Goal: Find specific page/section: Find specific page/section

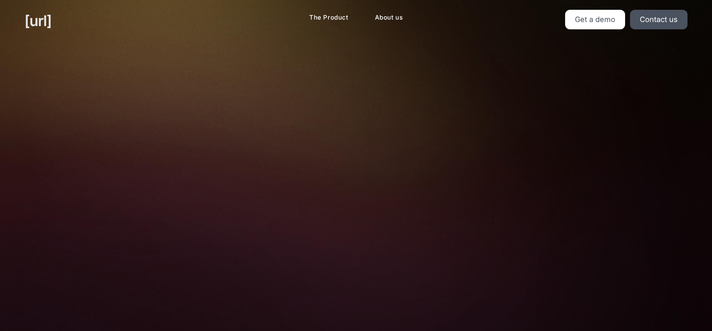
drag, startPoint x: 44, startPoint y: 18, endPoint x: 40, endPoint y: 20, distance: 4.2
click at [44, 19] on link "[URL]" at bounding box center [37, 21] width 27 height 22
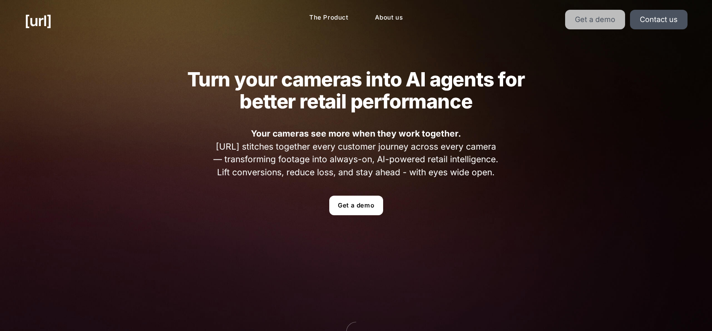
click at [595, 18] on link "Get a demo" at bounding box center [595, 20] width 60 height 20
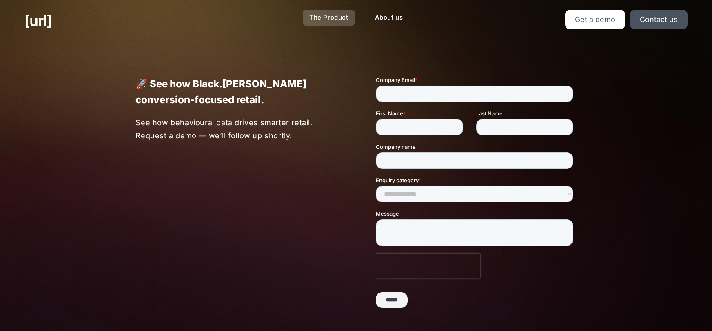
click at [334, 16] on link "The Product" at bounding box center [329, 18] width 52 height 16
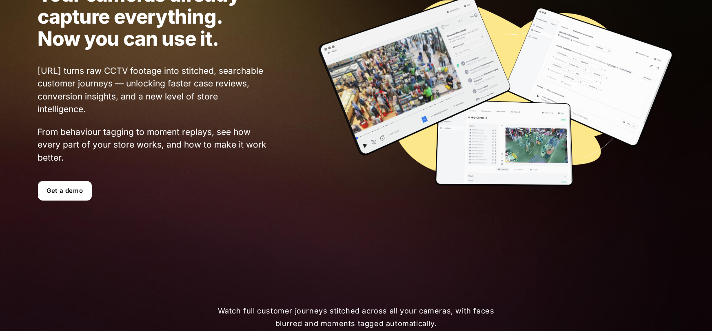
scroll to position [88, 0]
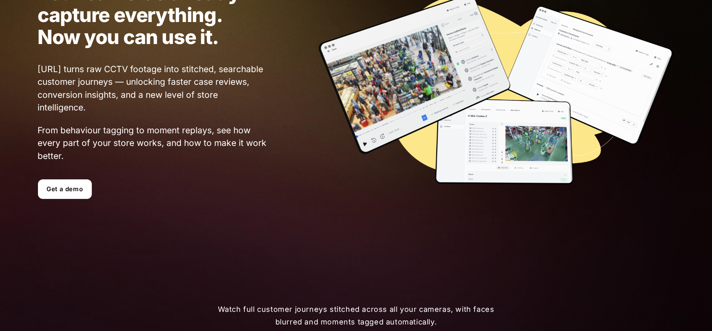
click at [55, 201] on div "Your cameras already capture everything. Now you can use it. [URL] turns raw CC…" at bounding box center [355, 90] width 685 height 257
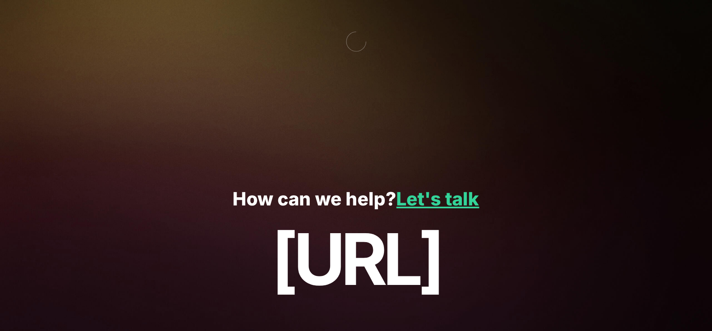
scroll to position [2092, 0]
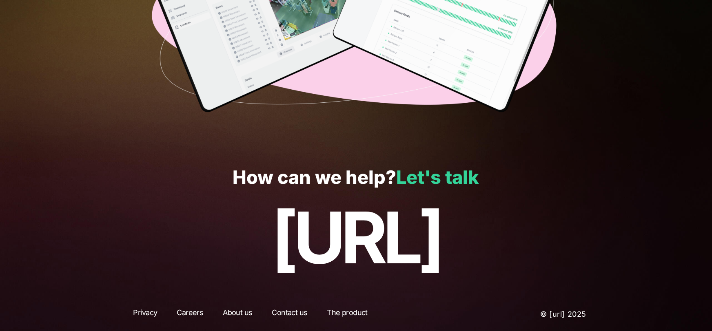
click at [428, 175] on link "Let's talk" at bounding box center [438, 177] width 83 height 22
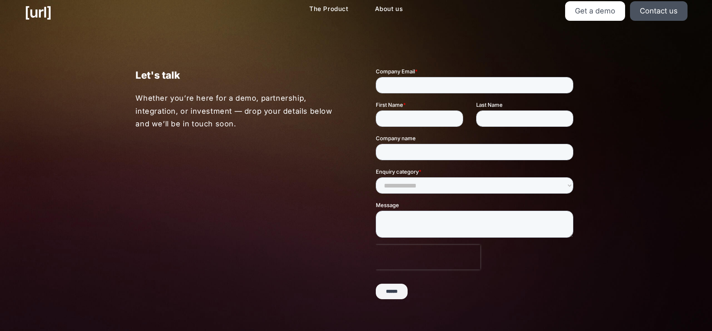
scroll to position [1, 0]
